Goal: Navigation & Orientation: Find specific page/section

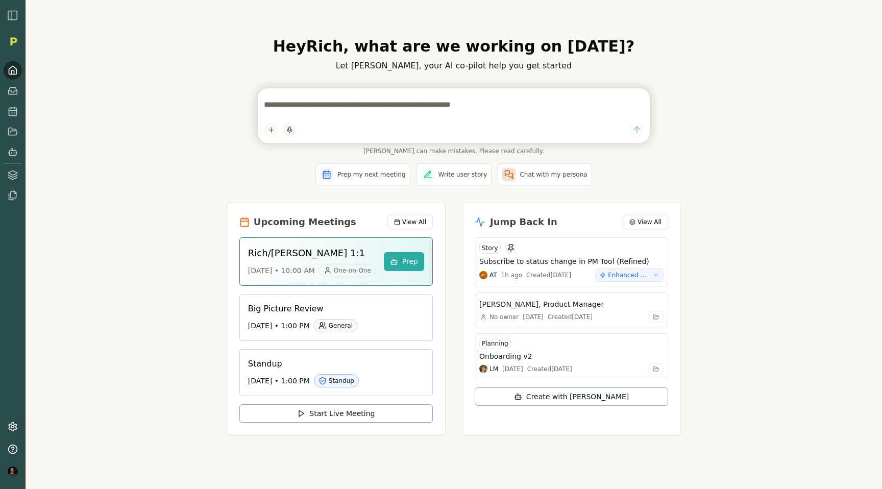
click at [11, 14] on img "button" at bounding box center [13, 15] width 12 height 12
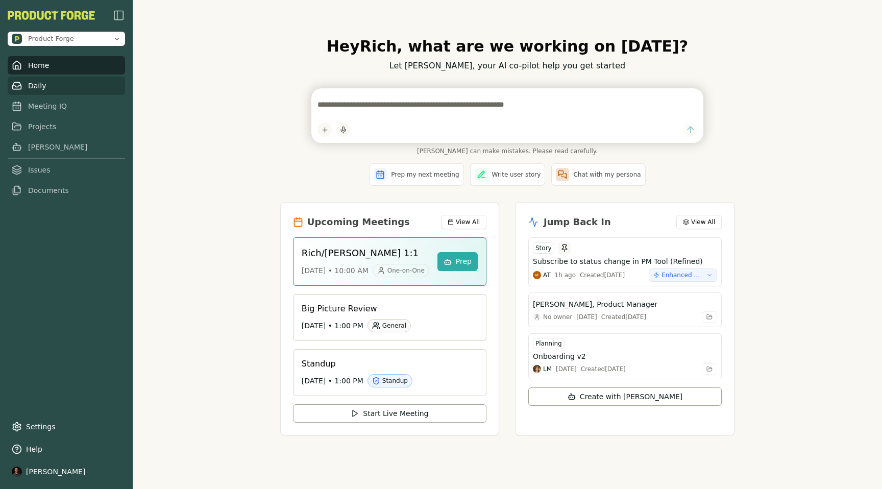
click at [28, 84] on link "Daily" at bounding box center [66, 86] width 117 height 18
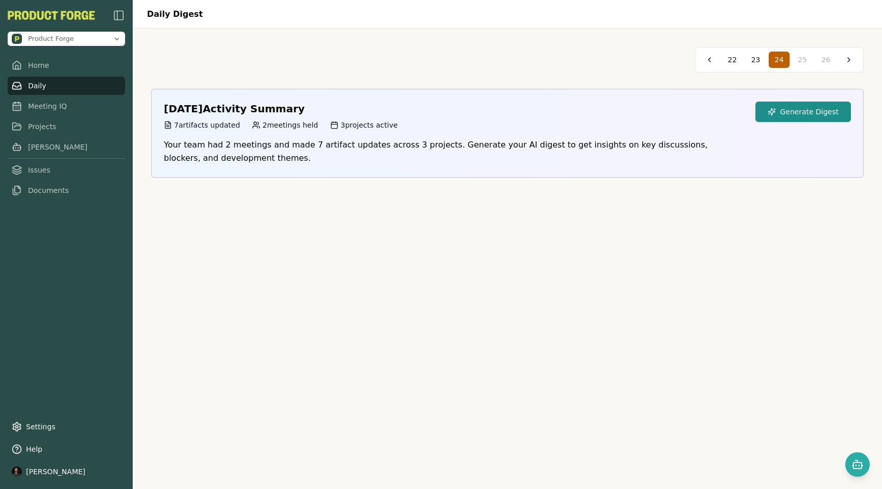
click at [801, 109] on button "Generate Digest" at bounding box center [802, 112] width 95 height 20
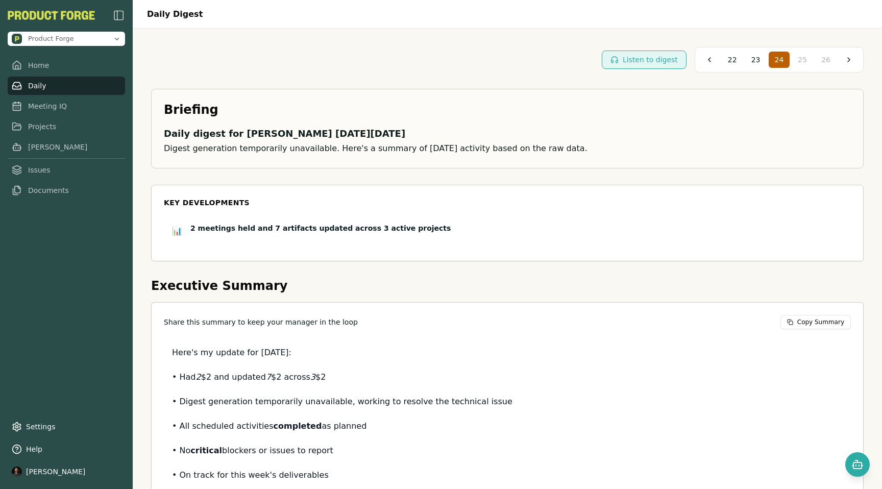
scroll to position [111, 0]
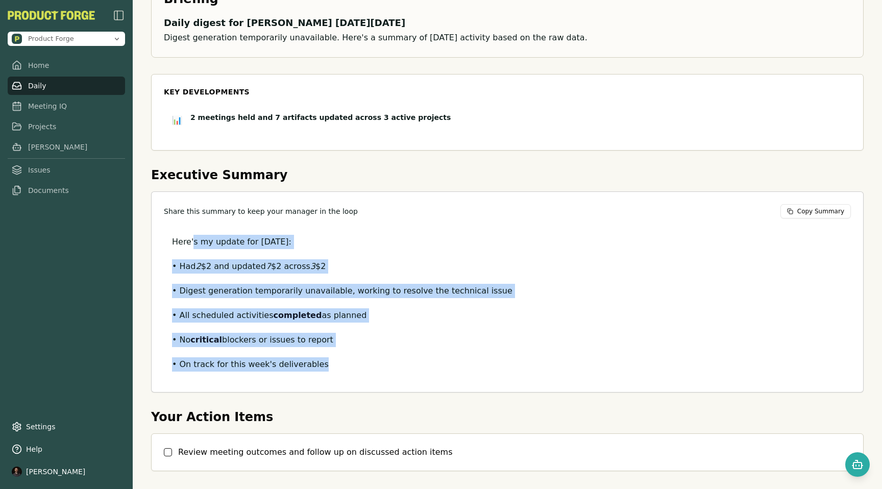
drag, startPoint x: 365, startPoint y: 391, endPoint x: 192, endPoint y: 244, distance: 227.0
click at [192, 244] on div "Share this summary to keep your manager in the loop Copy Summary Here's my upda…" at bounding box center [507, 291] width 713 height 201
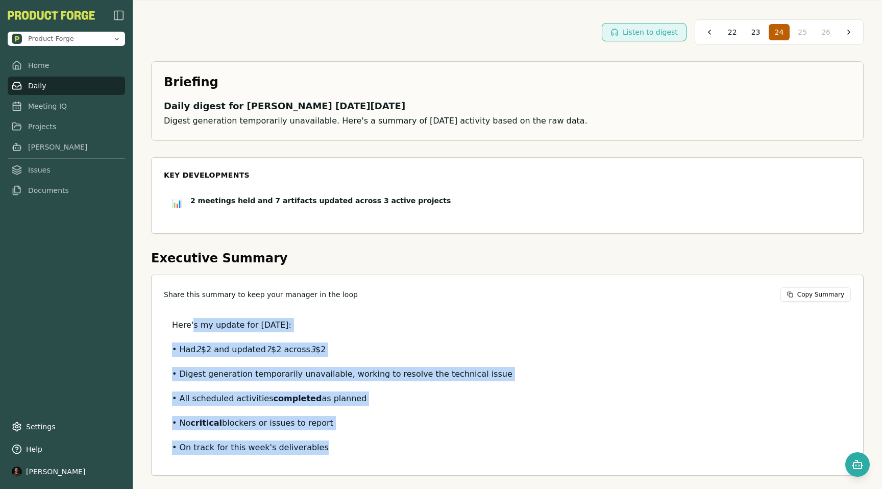
scroll to position [0, 0]
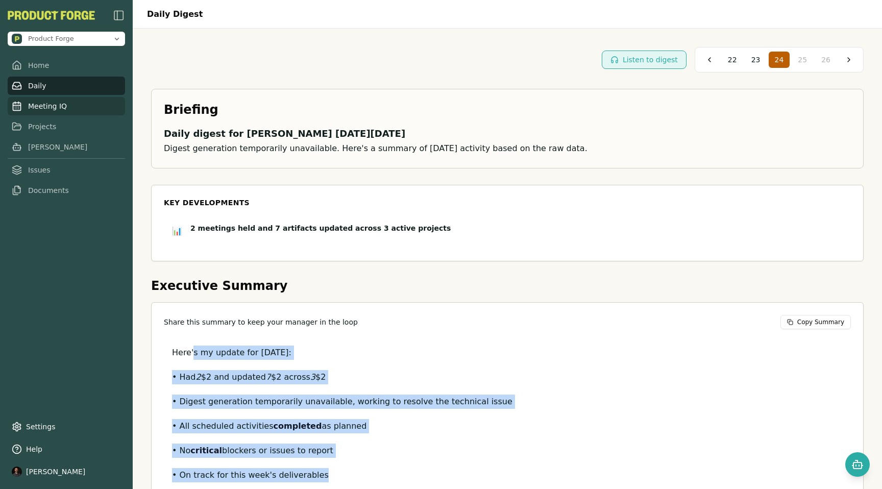
click at [56, 108] on link "Meeting IQ" at bounding box center [66, 106] width 117 height 18
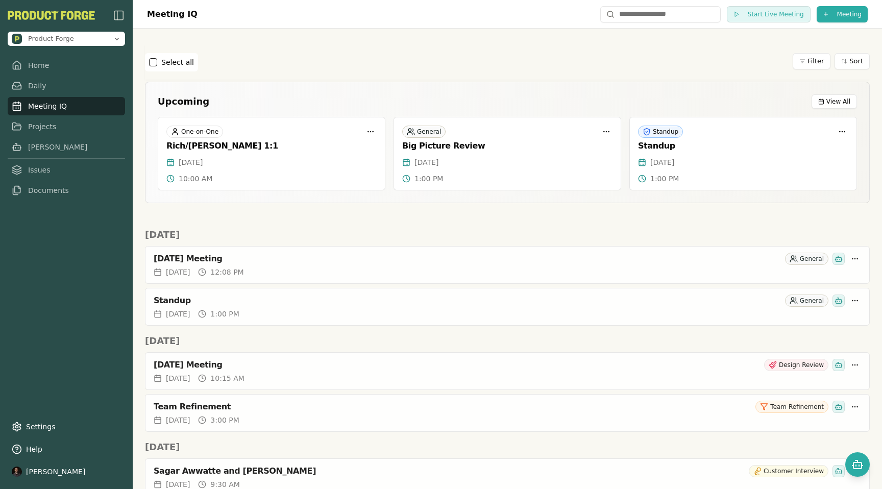
click at [30, 104] on link "Meeting IQ" at bounding box center [66, 106] width 117 height 18
click at [42, 134] on link "Projects" at bounding box center [66, 126] width 117 height 18
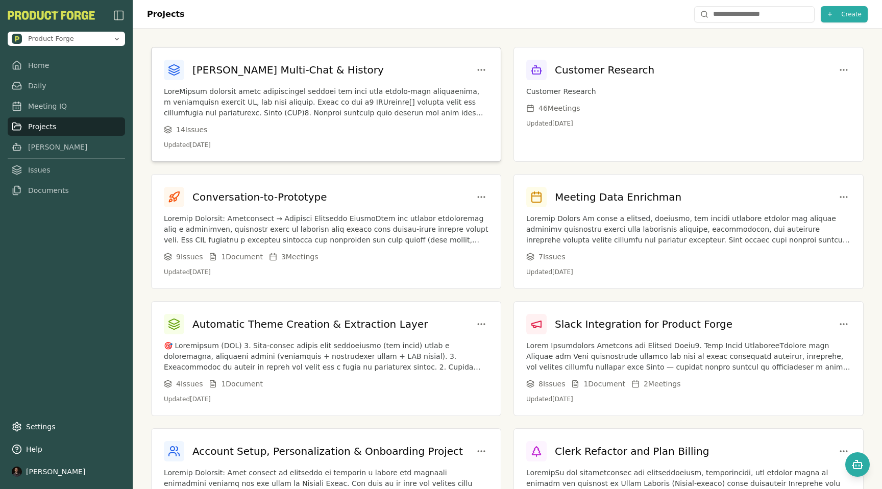
click at [256, 78] on div "[PERSON_NAME] Multi-Chat & History" at bounding box center [274, 70] width 220 height 20
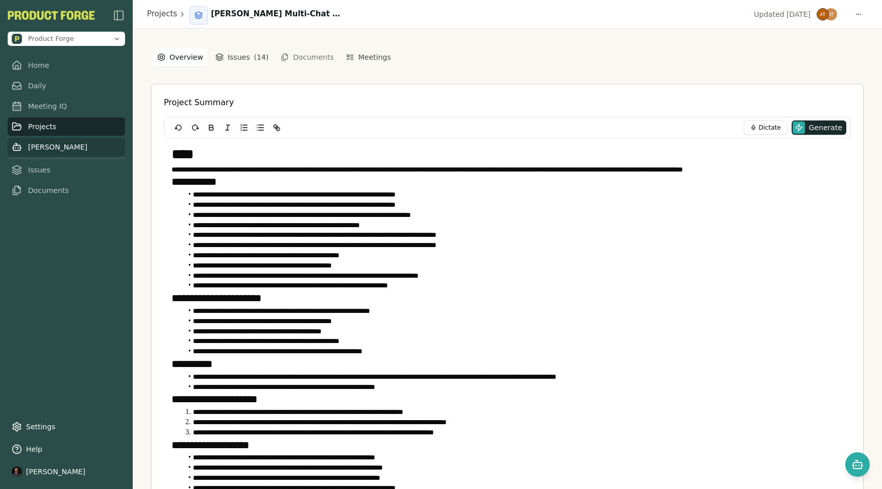
click at [23, 146] on link "[PERSON_NAME]" at bounding box center [66, 147] width 117 height 18
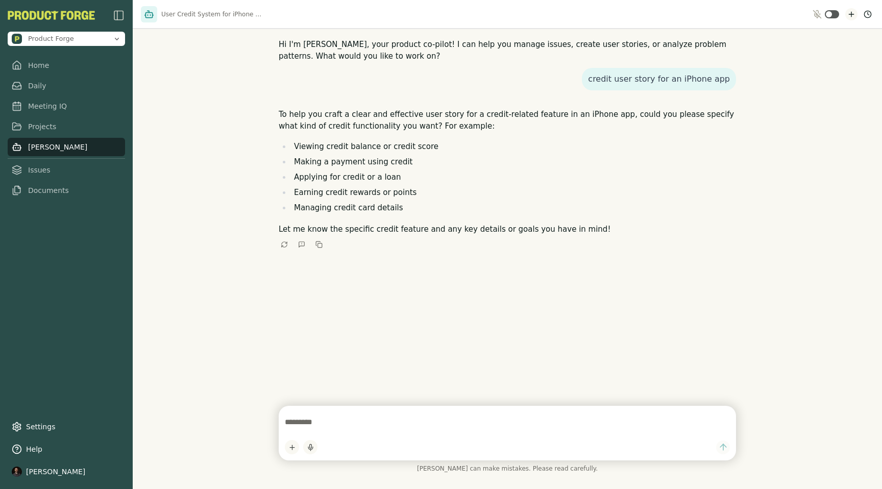
click at [852, 15] on icon "New chat" at bounding box center [851, 14] width 8 height 8
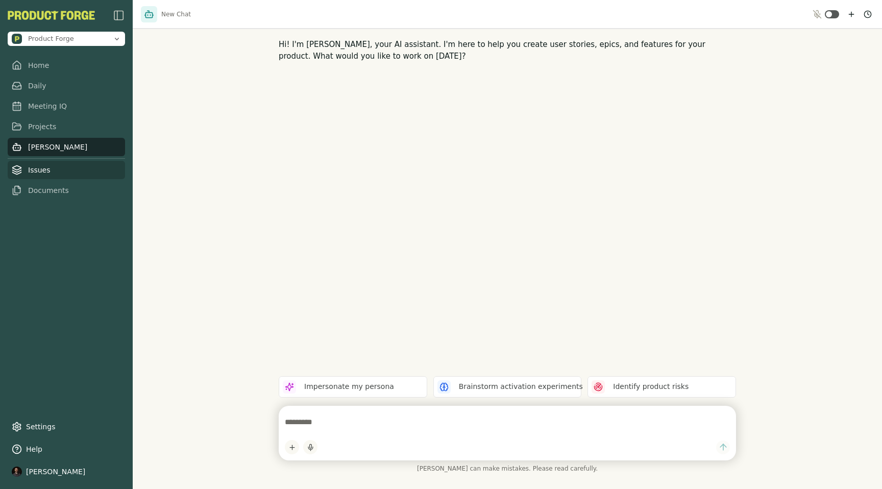
click at [34, 173] on link "Issues" at bounding box center [66, 170] width 117 height 18
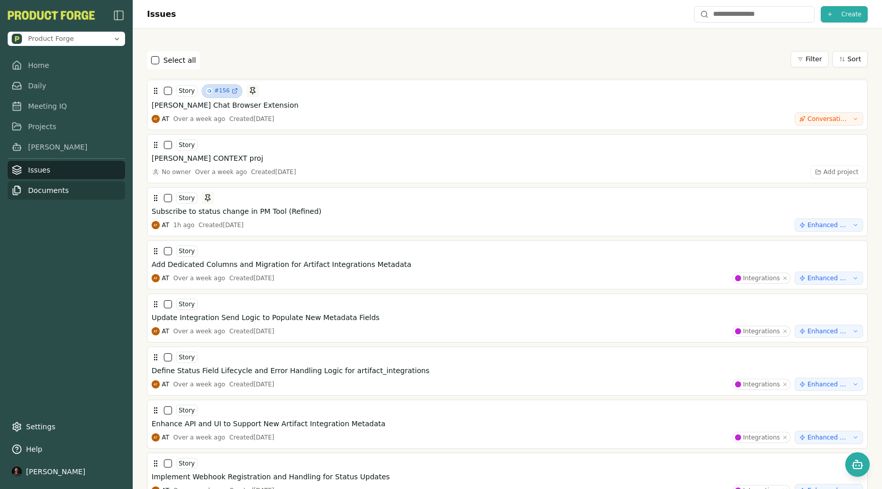
click at [55, 192] on link "Documents" at bounding box center [66, 190] width 117 height 18
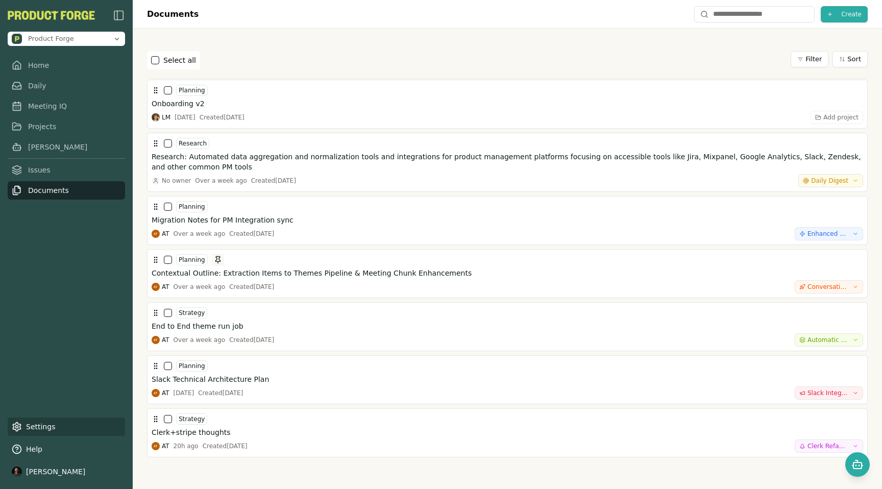
click at [31, 428] on link "Settings" at bounding box center [66, 426] width 117 height 18
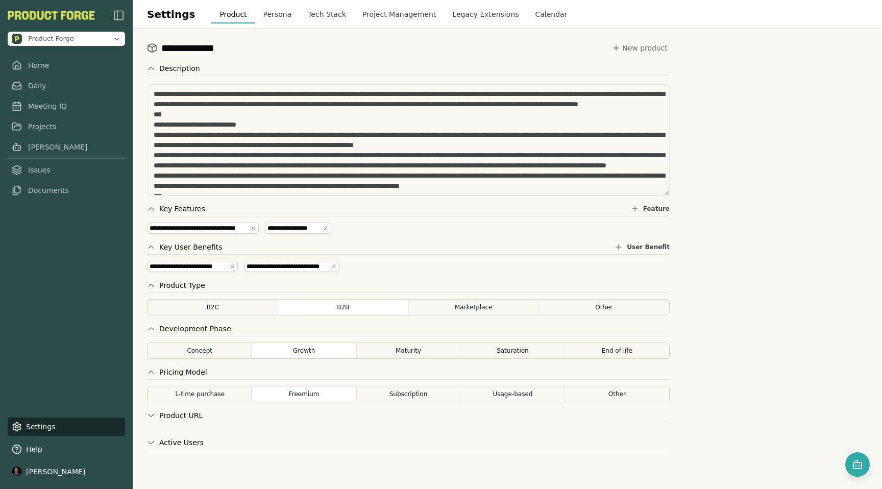
click at [763, 115] on div "**********" at bounding box center [507, 259] width 749 height 460
click at [48, 108] on link "Meeting IQ" at bounding box center [66, 106] width 117 height 18
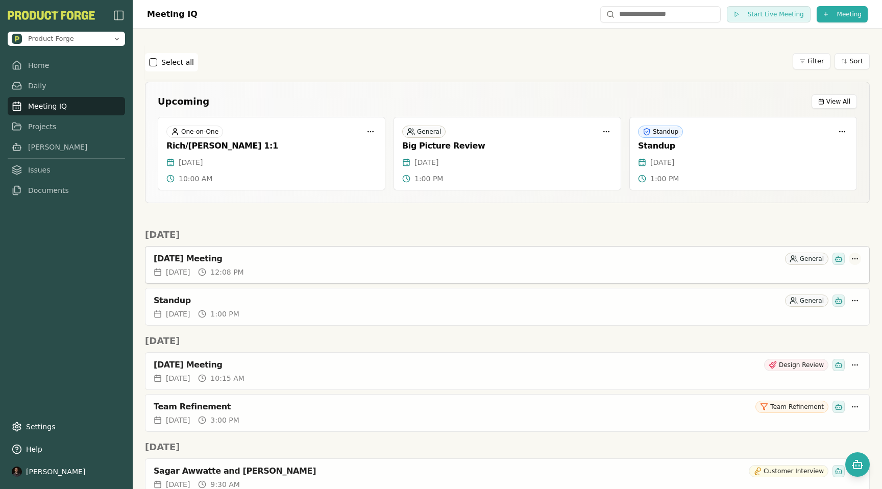
click at [858, 259] on html "Product Forge Home Daily Meeting IQ Projects [PERSON_NAME] Issues Documents Set…" at bounding box center [441, 244] width 882 height 489
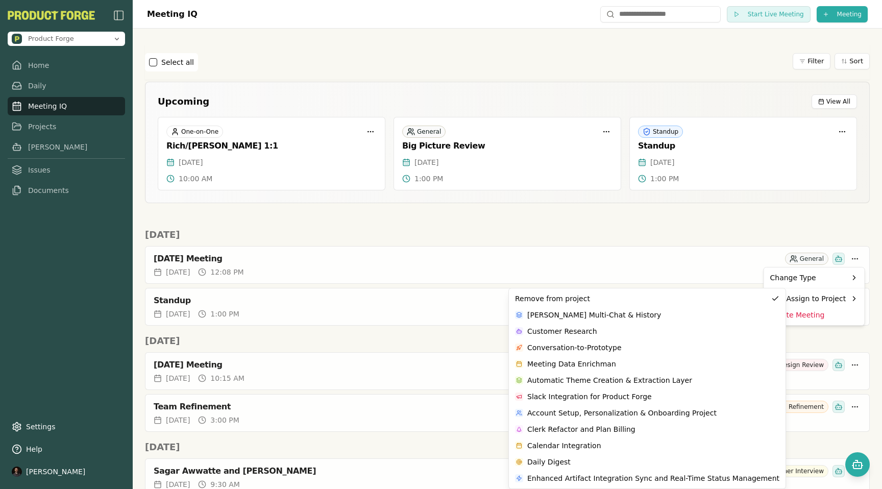
click at [453, 213] on html "Product Forge Home Daily Meeting IQ Projects [PERSON_NAME] Issues Documents Set…" at bounding box center [441, 244] width 882 height 489
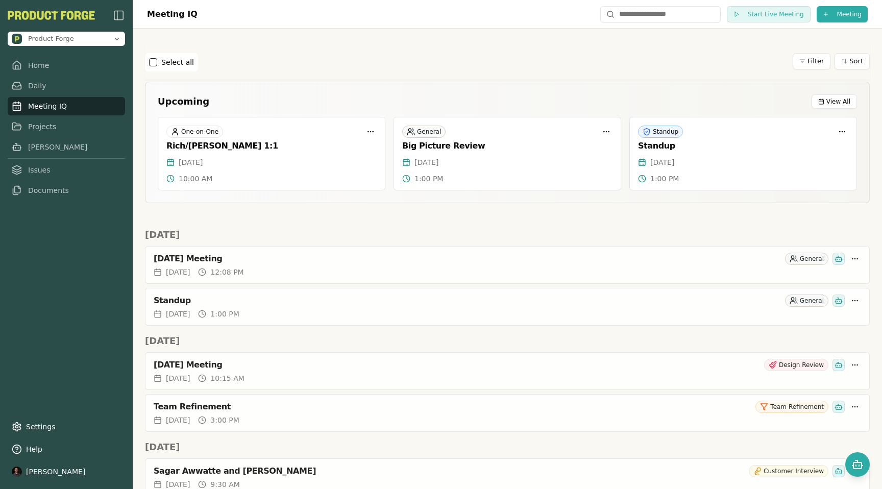
click at [531, 72] on div "Select all Filter Sort" at bounding box center [507, 62] width 725 height 35
click at [541, 66] on div "Select all Filter Sort" at bounding box center [507, 62] width 725 height 18
click at [13, 467] on html "Product Forge Home Daily Meeting IQ Projects [PERSON_NAME] Issues Documents Set…" at bounding box center [441, 244] width 882 height 489
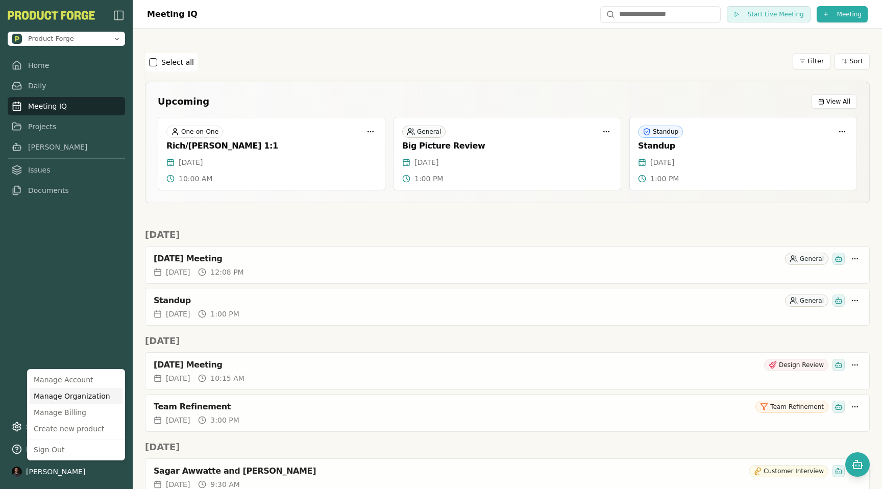
click at [65, 394] on div "Manage Organization" at bounding box center [76, 396] width 93 height 16
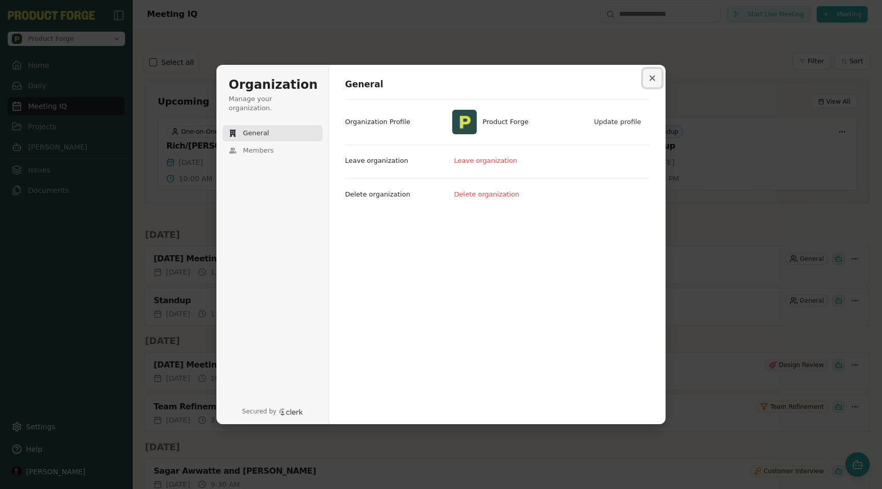
click at [652, 80] on icon "Close modal" at bounding box center [652, 78] width 6 height 6
